Goal: Participate in discussion: Engage in conversation with other users on a specific topic

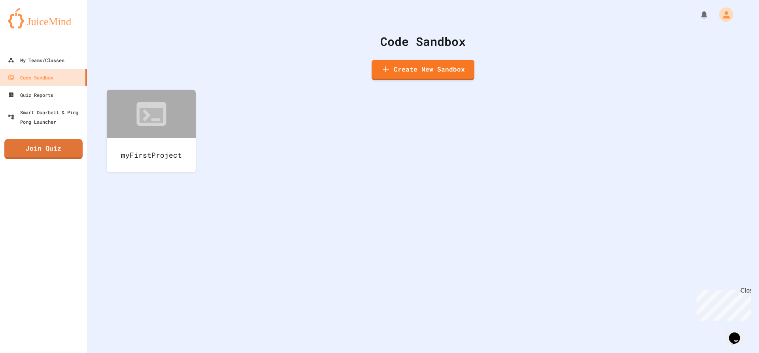
click at [49, 155] on link "Join Quiz" at bounding box center [43, 149] width 78 height 20
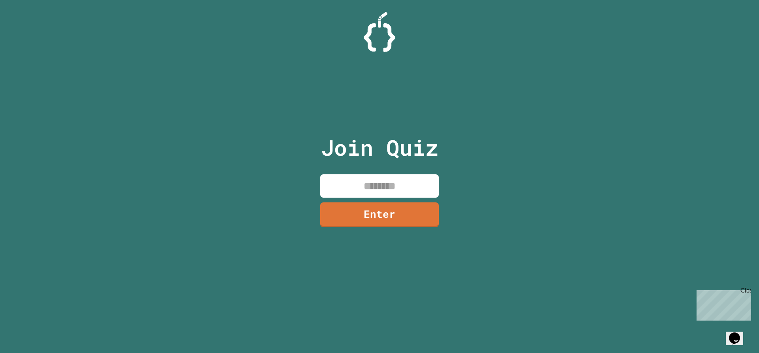
click at [357, 181] on input at bounding box center [379, 185] width 119 height 23
type input "********"
click at [357, 220] on link "Enter" at bounding box center [379, 214] width 111 height 26
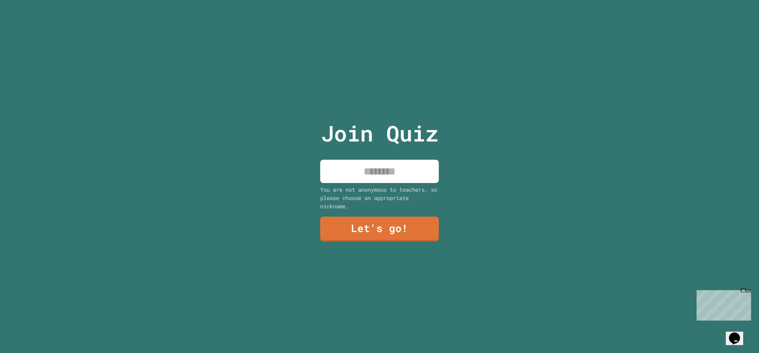
click at [379, 173] on input at bounding box center [379, 171] width 119 height 23
type input "**********"
click at [406, 237] on link "Let's go!" at bounding box center [380, 228] width 108 height 26
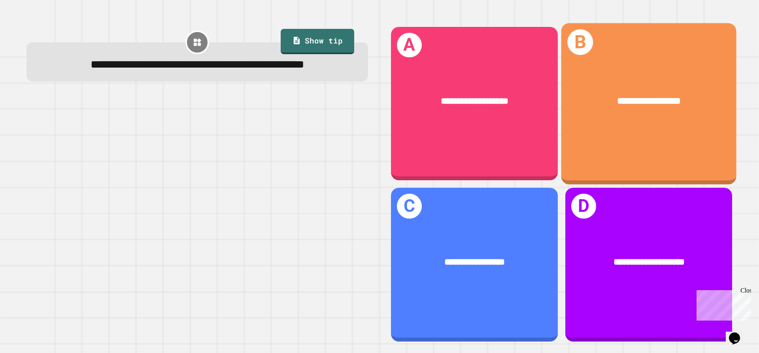
click at [639, 145] on div "**********" at bounding box center [648, 103] width 175 height 161
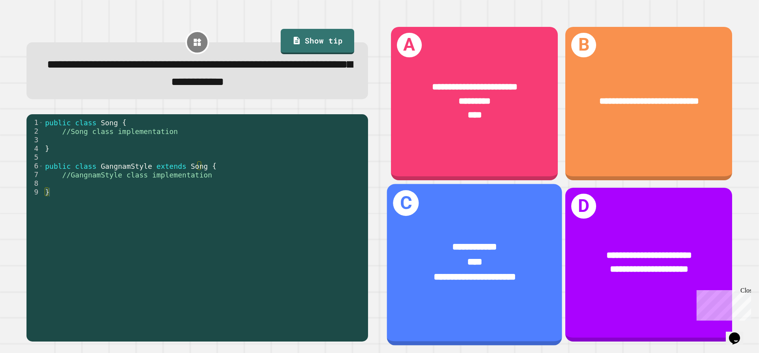
drag, startPoint x: 505, startPoint y: 270, endPoint x: 494, endPoint y: 270, distance: 11.5
click at [494, 272] on span "**********" at bounding box center [474, 276] width 82 height 9
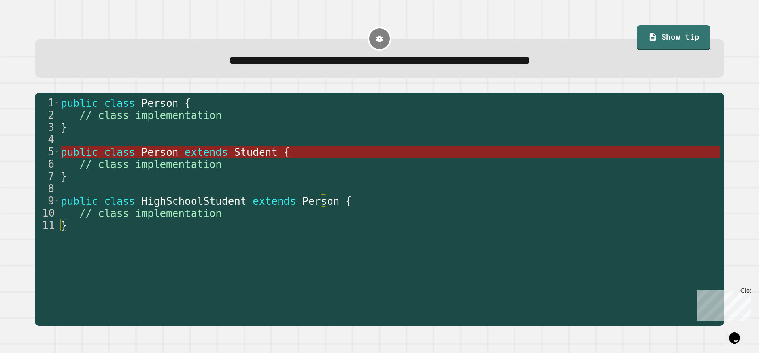
type textarea "**********"
click at [234, 156] on span "Student" at bounding box center [255, 152] width 43 height 12
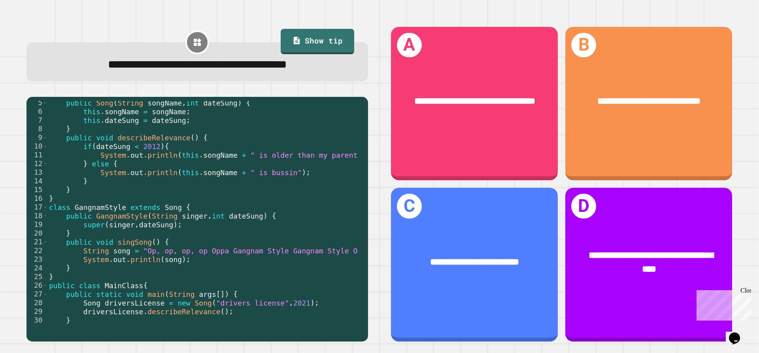
scroll to position [61, 0]
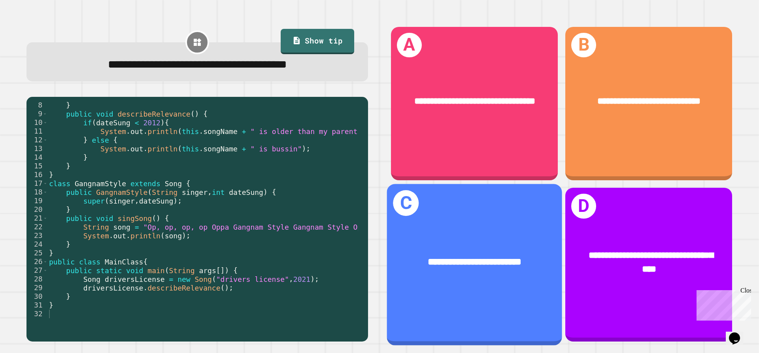
click at [452, 243] on div "**********" at bounding box center [474, 262] width 175 height 53
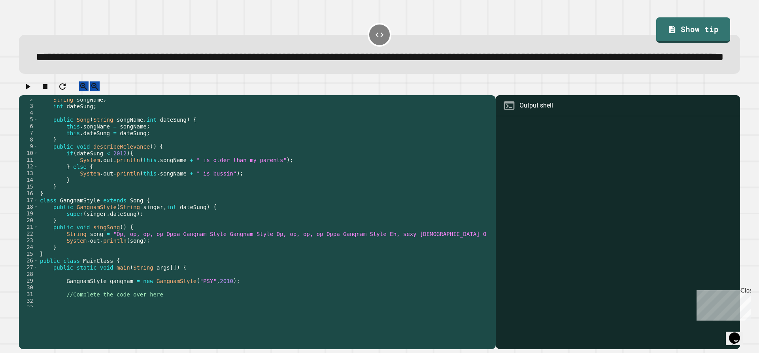
scroll to position [34, 0]
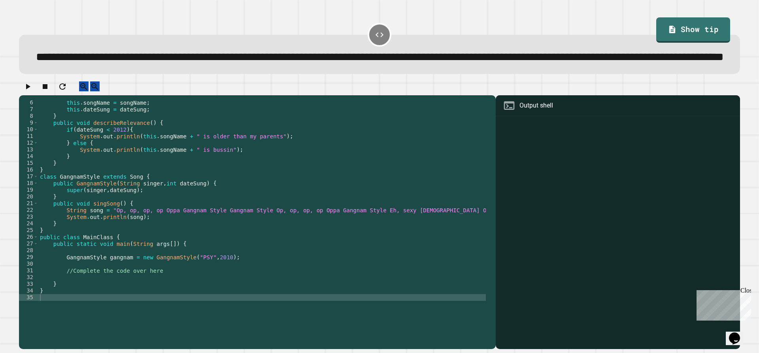
type textarea "**********"
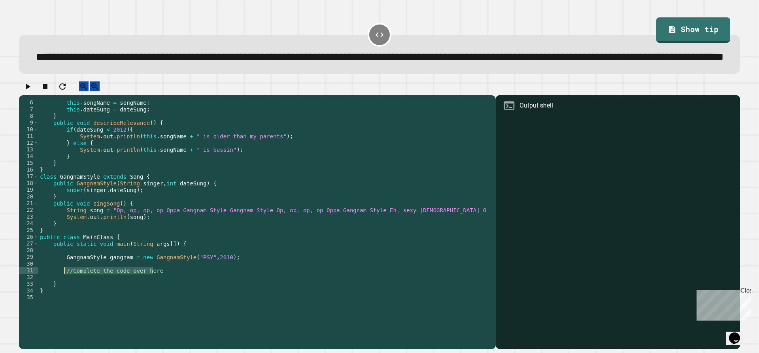
drag, startPoint x: 160, startPoint y: 297, endPoint x: 63, endPoint y: 299, distance: 97.6
click at [63, 299] on div "this . songName = songName ; this . dateSung = dateSung ; } public void describ…" at bounding box center [273, 206] width 471 height 215
type textarea "*"
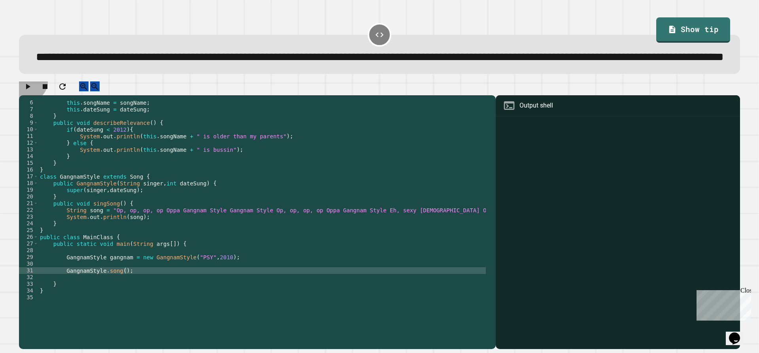
click at [32, 91] on button "button" at bounding box center [27, 86] width 9 height 10
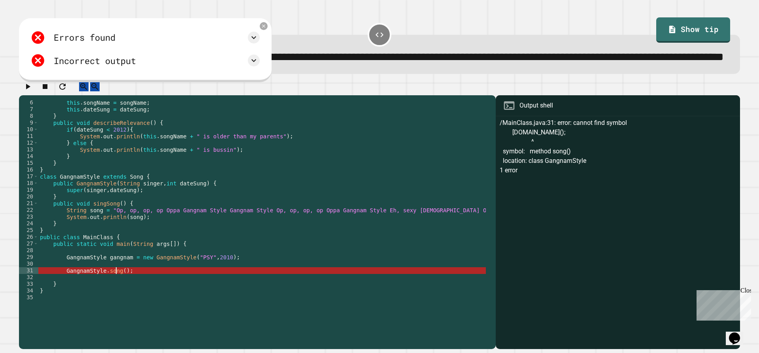
click at [116, 299] on div "this . songName = songName ; this . dateSung = dateSung ; } public void describ…" at bounding box center [273, 206] width 471 height 215
click at [266, 29] on icon at bounding box center [264, 26] width 6 height 6
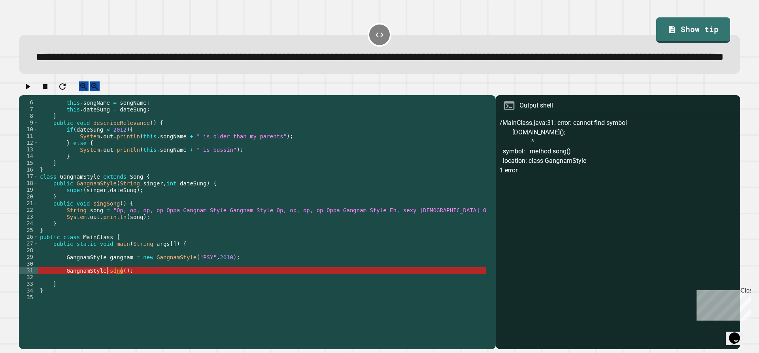
click at [106, 298] on div "this . songName = songName ; this . dateSung = dateSung ; } public void describ…" at bounding box center [273, 206] width 471 height 215
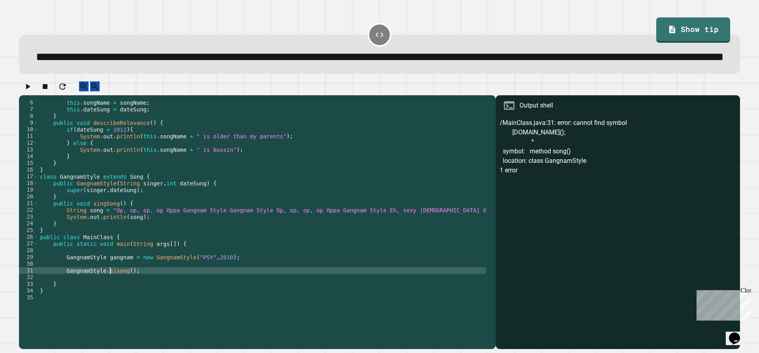
scroll to position [0, 5]
click at [32, 91] on icon "button" at bounding box center [27, 86] width 9 height 9
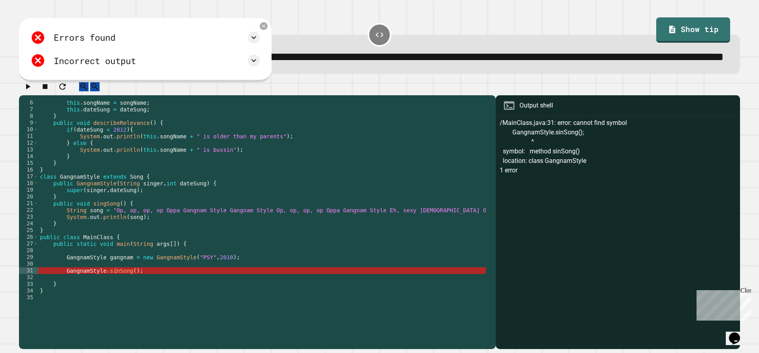
click at [165, 297] on div "this . songName = songName ; this . dateSung = dateSung ; } public void describ…" at bounding box center [273, 206] width 471 height 215
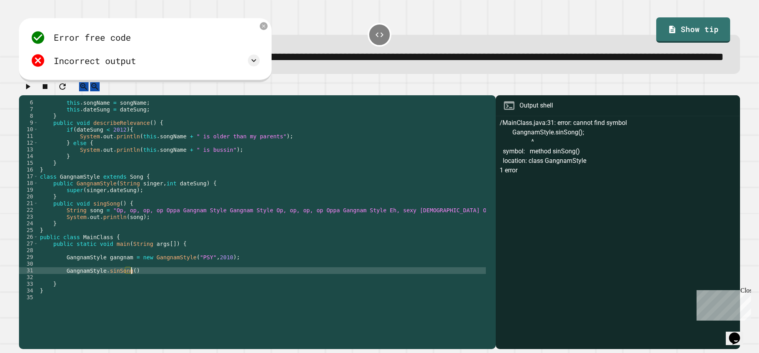
click at [32, 91] on icon "button" at bounding box center [27, 86] width 9 height 9
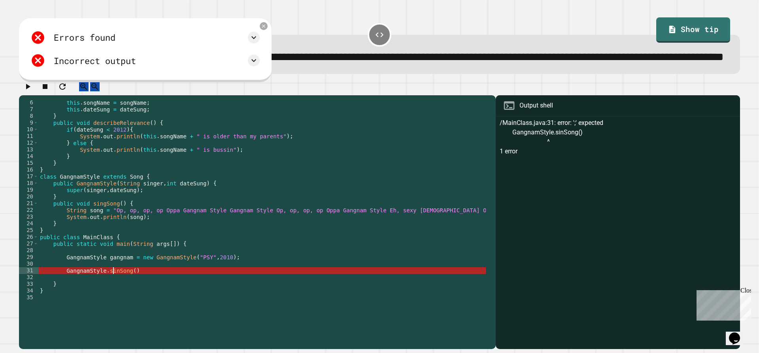
click at [114, 297] on div "this . songName = songName ; this . dateSung = dateSung ; } public void describ…" at bounding box center [273, 206] width 471 height 215
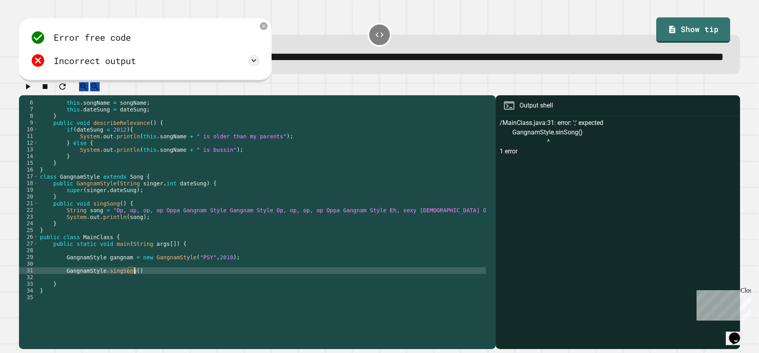
click at [171, 296] on div "this . songName = songName ; this . dateSung = dateSung ; } public void describ…" at bounding box center [273, 206] width 471 height 215
click at [28, 91] on icon "button" at bounding box center [27, 86] width 9 height 9
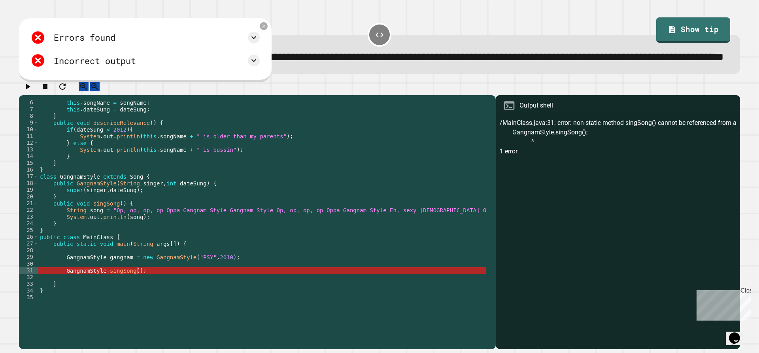
click at [99, 294] on div "this . songName = songName ; this . dateSung = dateSung ; } public void describ…" at bounding box center [273, 206] width 471 height 215
click at [68, 297] on div "this . songName = songName ; this . dateSung = dateSung ; } public void describ…" at bounding box center [273, 206] width 471 height 215
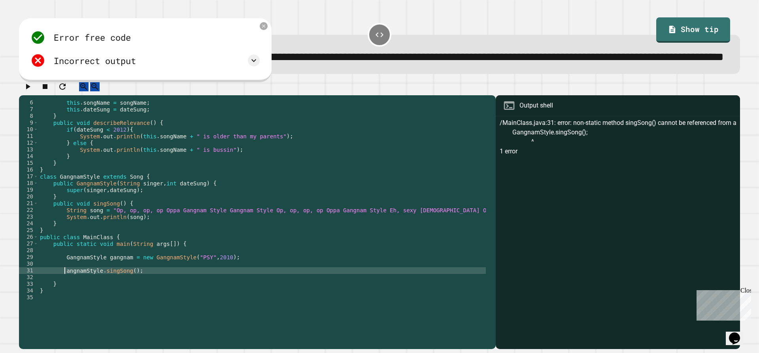
scroll to position [0, 2]
click at [28, 91] on icon "button" at bounding box center [27, 86] width 9 height 9
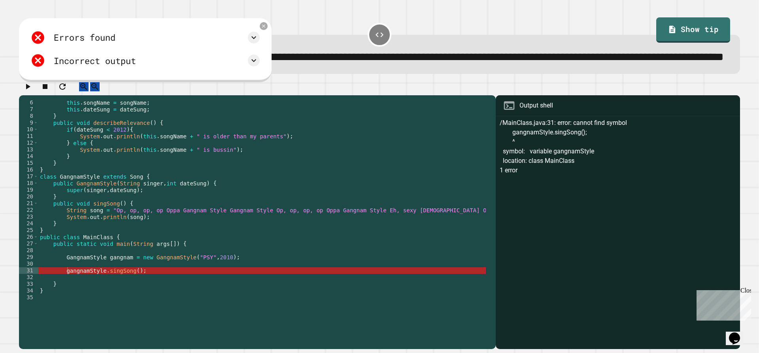
click at [77, 299] on div "this . songName = songName ; this . dateSung = dateSung ; } public void describ…" at bounding box center [273, 206] width 471 height 215
click at [79, 298] on div "this . songName = songName ; this . dateSung = dateSung ; } public void describ…" at bounding box center [273, 206] width 471 height 215
type textarea "**********"
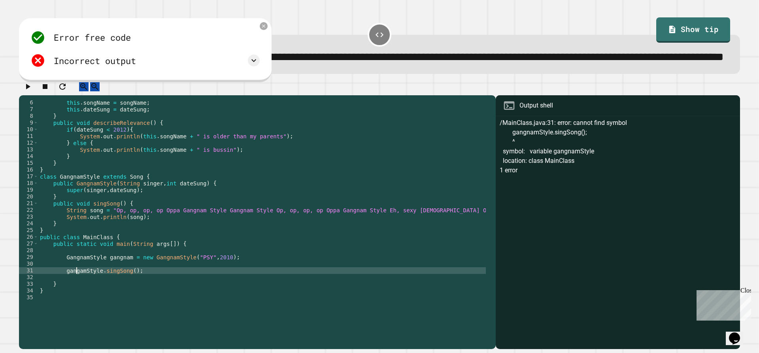
click at [68, 300] on div "this . songName = songName ; this . dateSung = dateSung ; } public void describ…" at bounding box center [273, 206] width 471 height 215
click at [68, 299] on div "this . songName = songName ; this . dateSung = dateSung ; } public void describ…" at bounding box center [273, 206] width 471 height 215
click at [76, 295] on div "this . songName = songName ; this . dateSung = dateSung ; } public void describ…" at bounding box center [273, 206] width 471 height 215
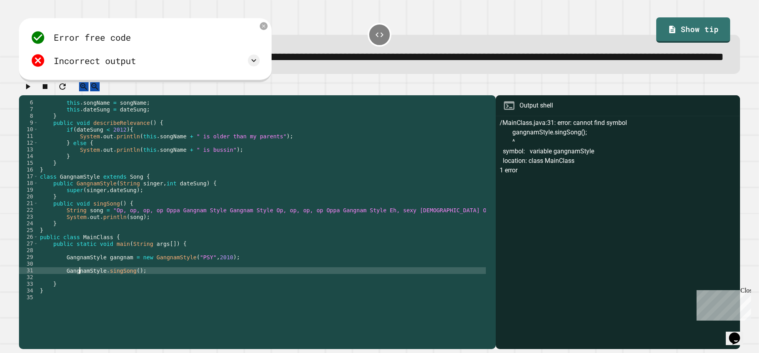
scroll to position [0, 3]
click at [102, 295] on div "this . songName = songName ; this . dateSung = dateSung ; } public void describ…" at bounding box center [273, 206] width 471 height 215
click at [102, 296] on div "this . songName = songName ; this . dateSung = dateSung ; } public void describ…" at bounding box center [273, 206] width 471 height 215
click at [26, 91] on icon "button" at bounding box center [27, 86] width 9 height 9
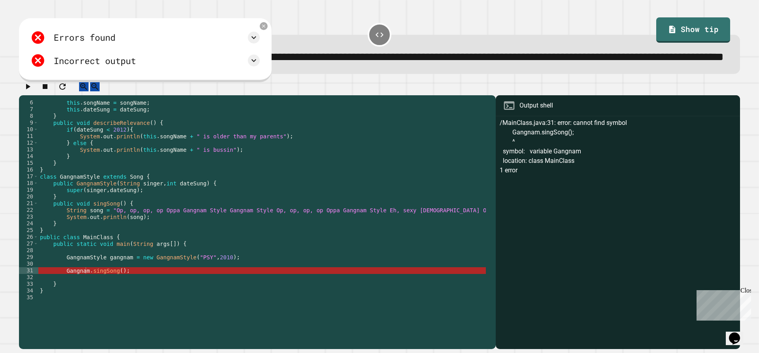
click at [64, 296] on div "this . songName = songName ; this . dateSung = dateSung ; } public void describ…" at bounding box center [273, 206] width 471 height 215
click at [65, 296] on div "this . songName = songName ; this . dateSung = dateSung ; } public void describ…" at bounding box center [273, 206] width 471 height 215
click at [67, 297] on div "this . songName = songName ; this . dateSung = dateSung ; } public void describ…" at bounding box center [273, 206] width 471 height 215
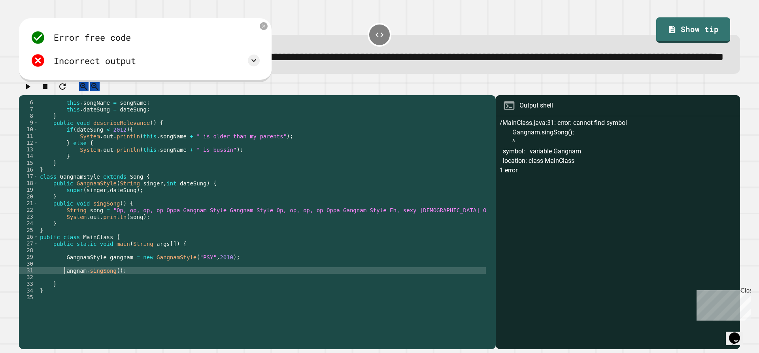
scroll to position [0, 2]
type textarea "**********"
click at [30, 89] on icon "button" at bounding box center [28, 87] width 4 height 6
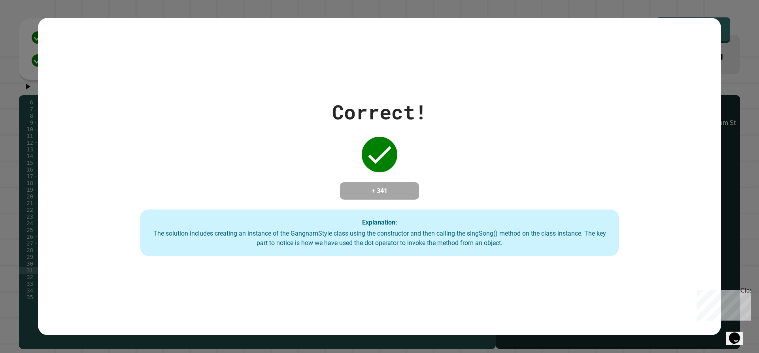
click at [82, 41] on div "Correct! + 341 Explanation: The solution includes creating an instance of the G…" at bounding box center [379, 177] width 683 height 318
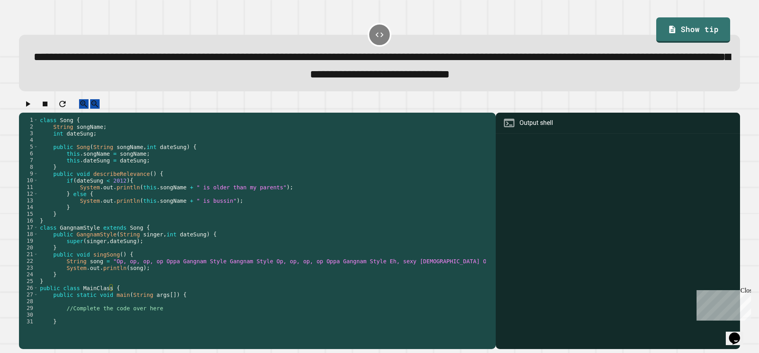
scroll to position [13, 0]
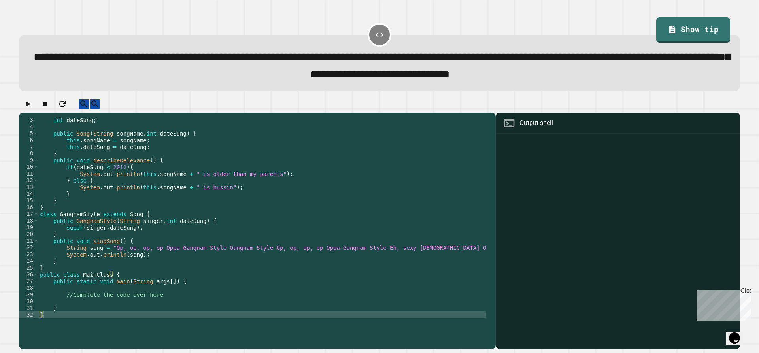
type textarea "**********"
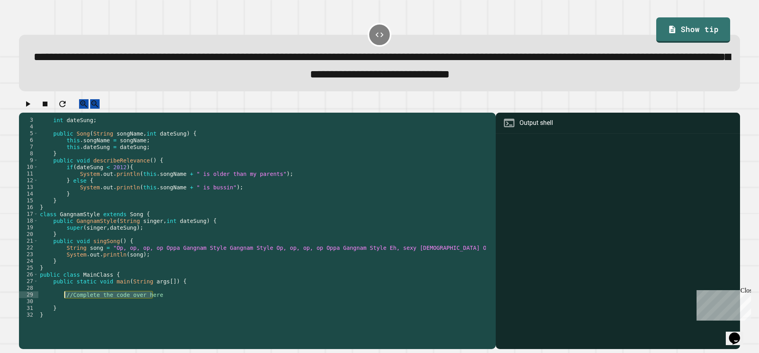
drag, startPoint x: 159, startPoint y: 305, endPoint x: 64, endPoint y: 304, distance: 94.4
click at [64, 304] on div "int dateSung ; public Song ( String songName , int dateSung ) { this . songName…" at bounding box center [273, 224] width 471 height 215
type textarea "*"
type textarea "**********"
